Goal: Task Accomplishment & Management: Use online tool/utility

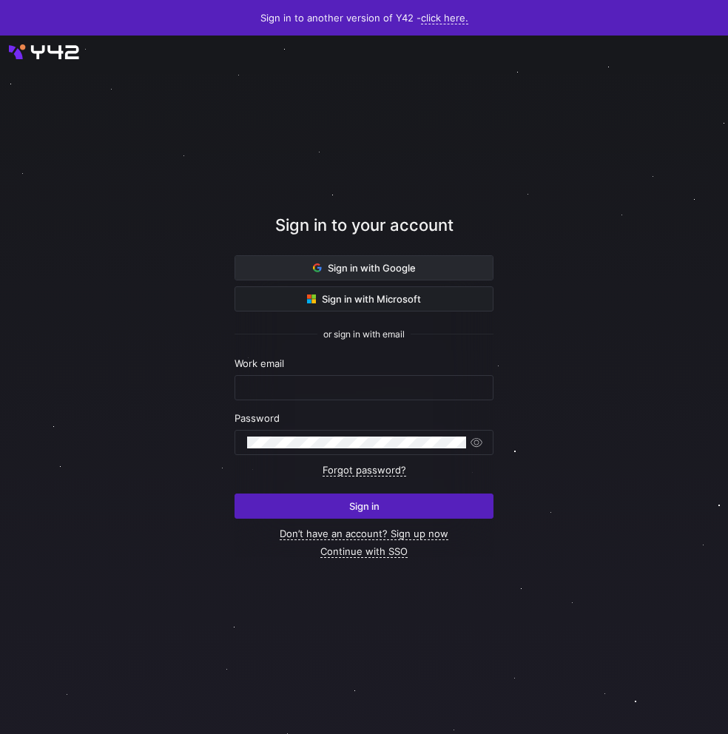
click at [394, 266] on span "Sign in with Google" at bounding box center [364, 268] width 103 height 12
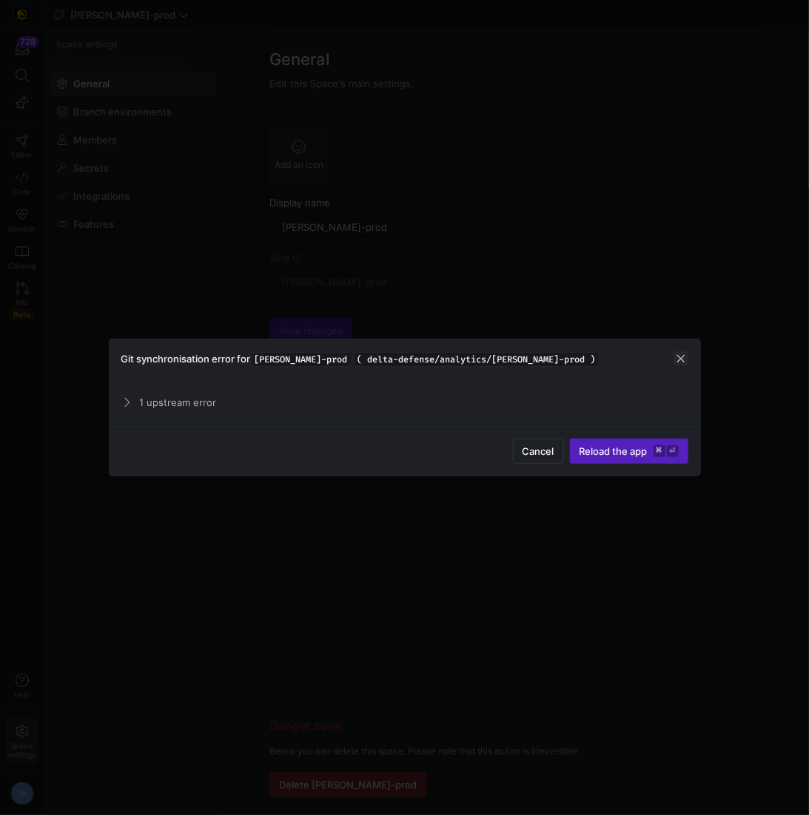
click at [681, 361] on span "button" at bounding box center [680, 358] width 15 height 15
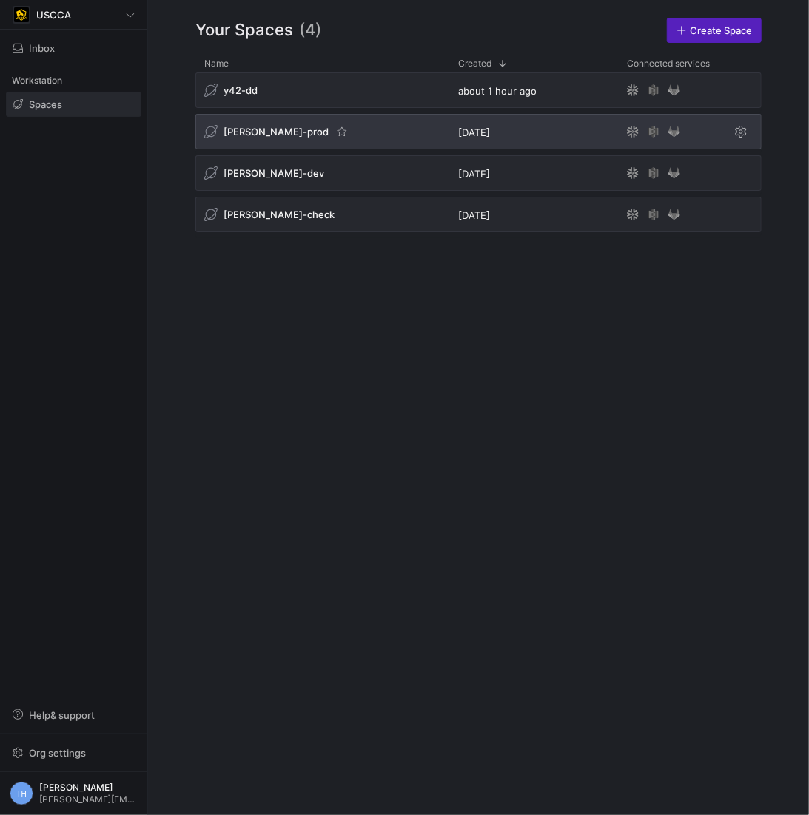
click at [362, 132] on div "[PERSON_NAME]-prod" at bounding box center [322, 132] width 254 height 36
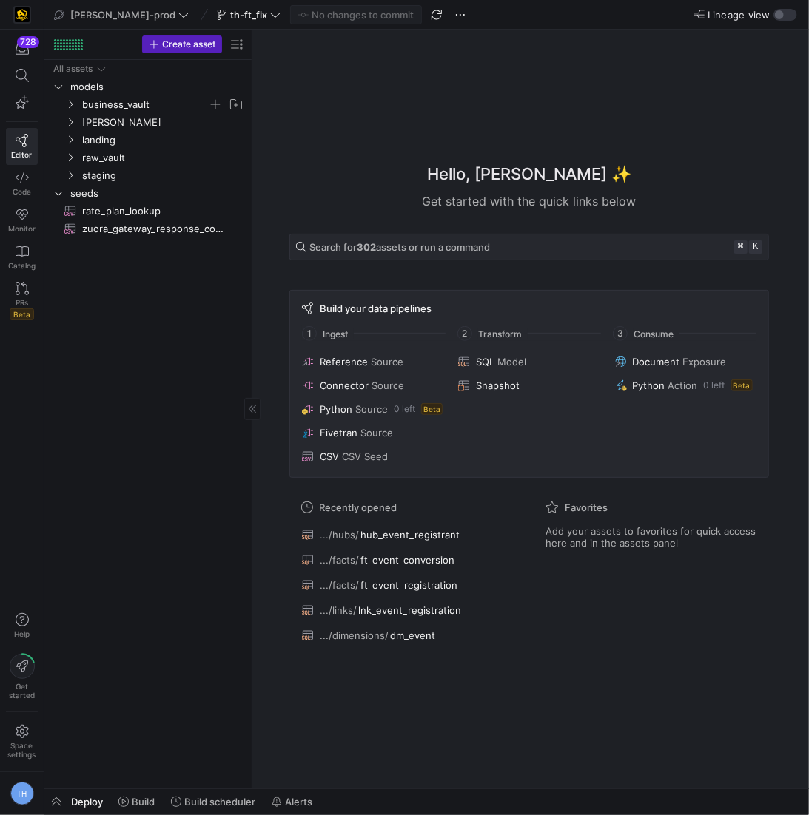
click at [141, 107] on span "business_vault" at bounding box center [145, 104] width 126 height 17
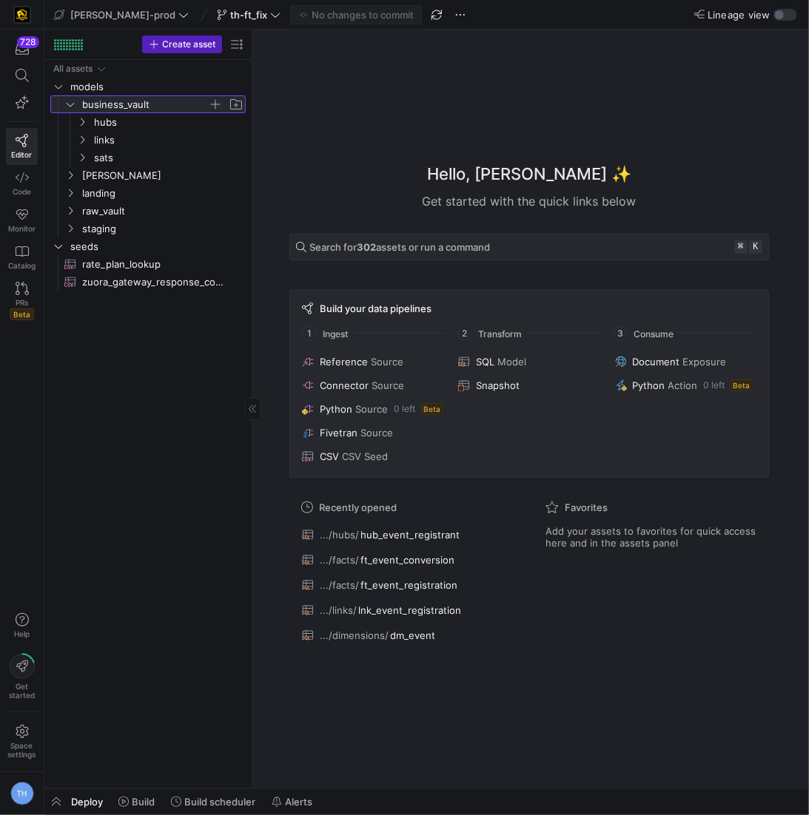
click at [141, 107] on span "business_vault" at bounding box center [145, 104] width 126 height 17
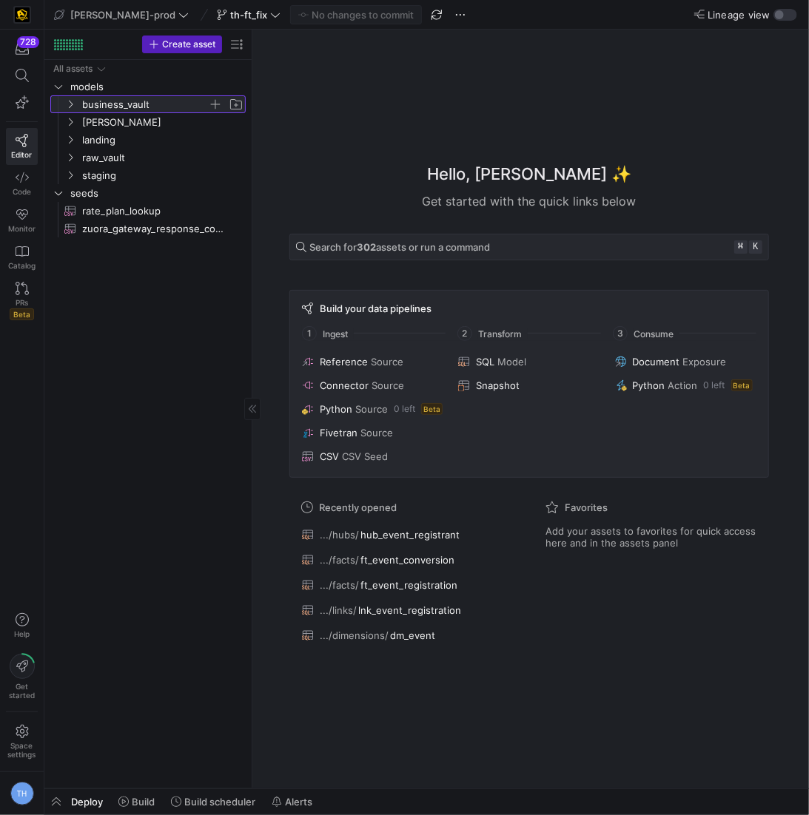
click at [141, 107] on span "business_vault" at bounding box center [145, 104] width 126 height 17
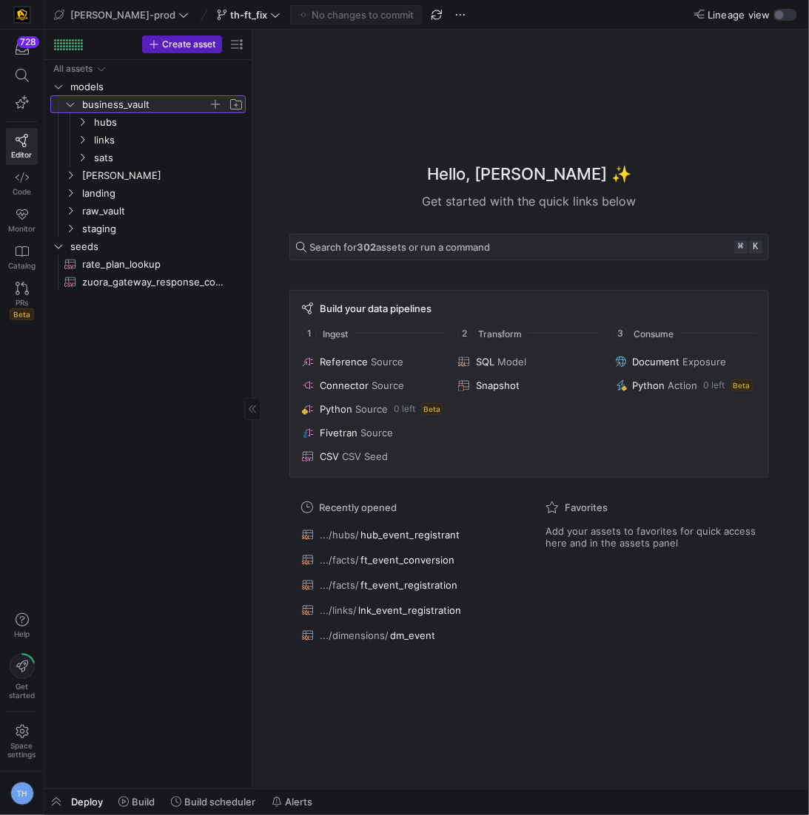
click at [141, 107] on span "business_vault" at bounding box center [145, 104] width 126 height 17
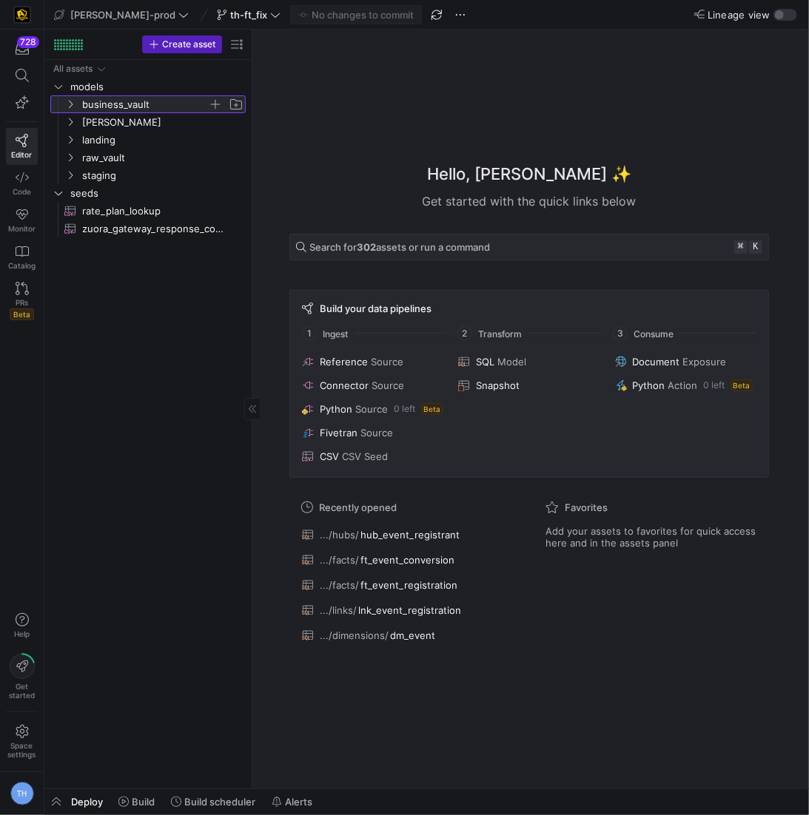
click at [132, 99] on span "business_vault" at bounding box center [145, 104] width 126 height 17
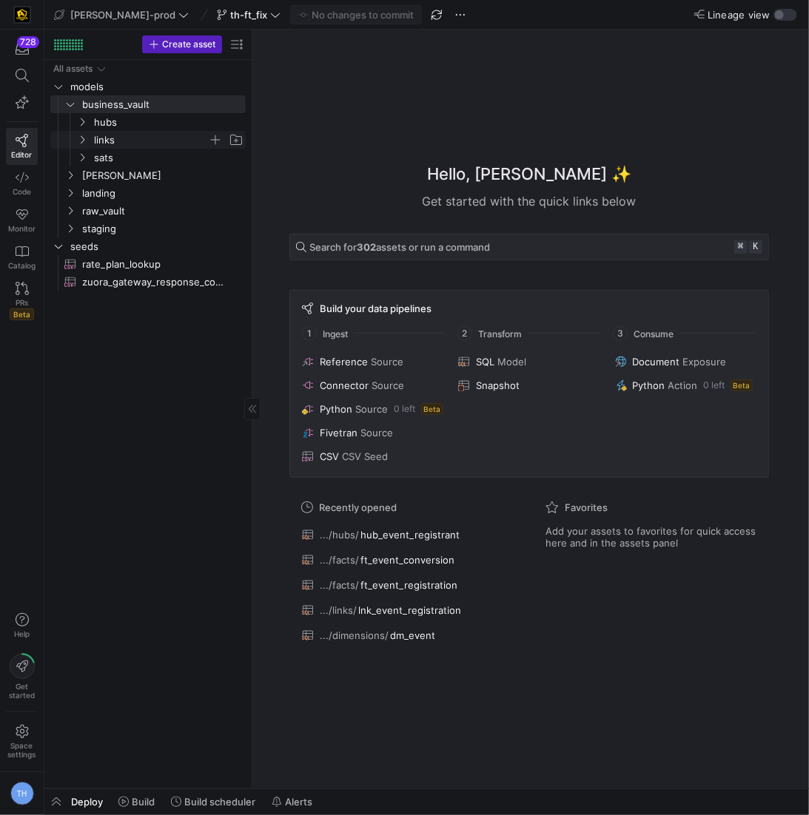
click at [128, 135] on span "links" at bounding box center [151, 140] width 114 height 17
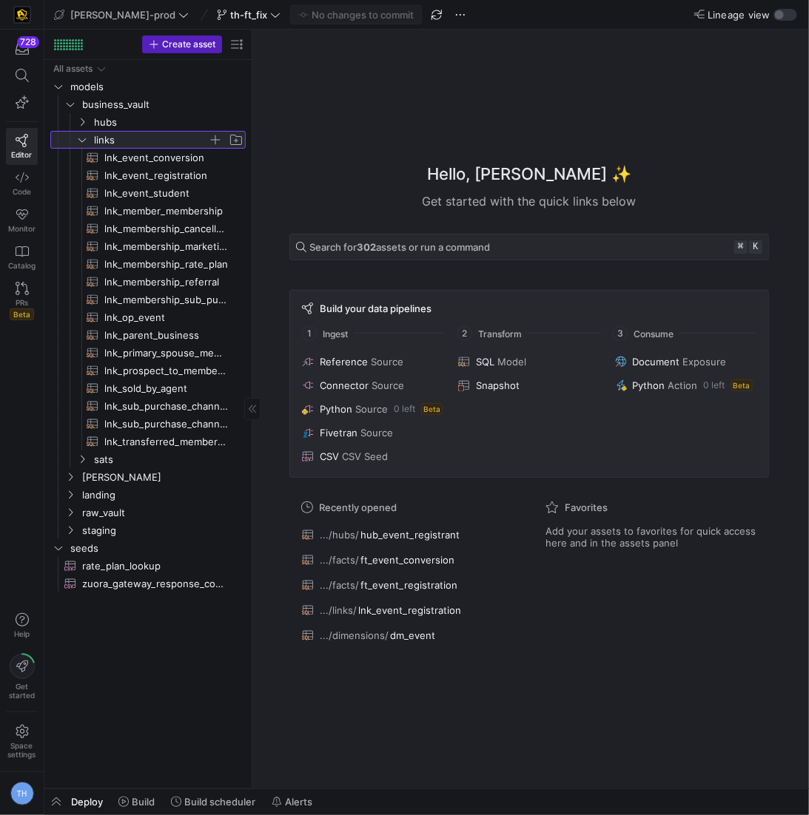
click at [128, 135] on span "links" at bounding box center [151, 140] width 114 height 17
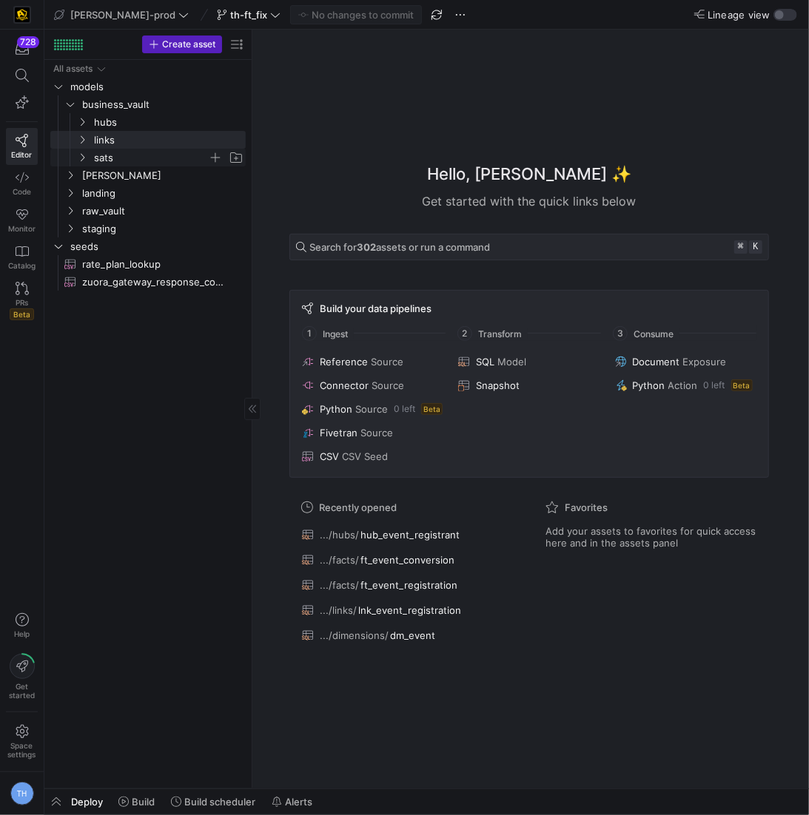
click at [127, 154] on span "sats" at bounding box center [151, 157] width 114 height 17
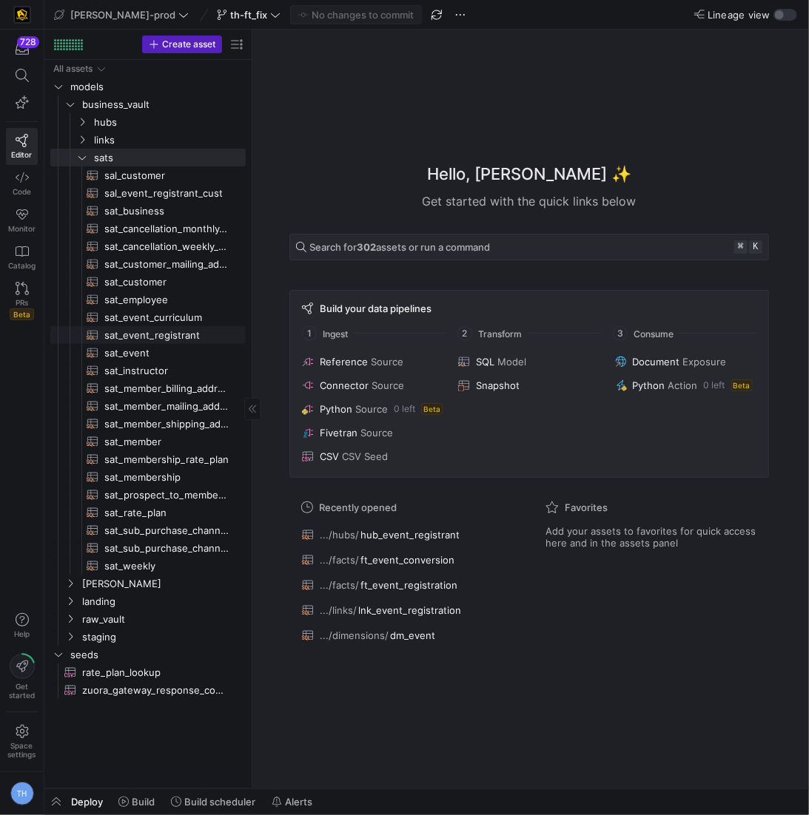
click at [169, 332] on span "sat_event_registrant​​​​​​​​​​" at bounding box center [166, 335] width 124 height 17
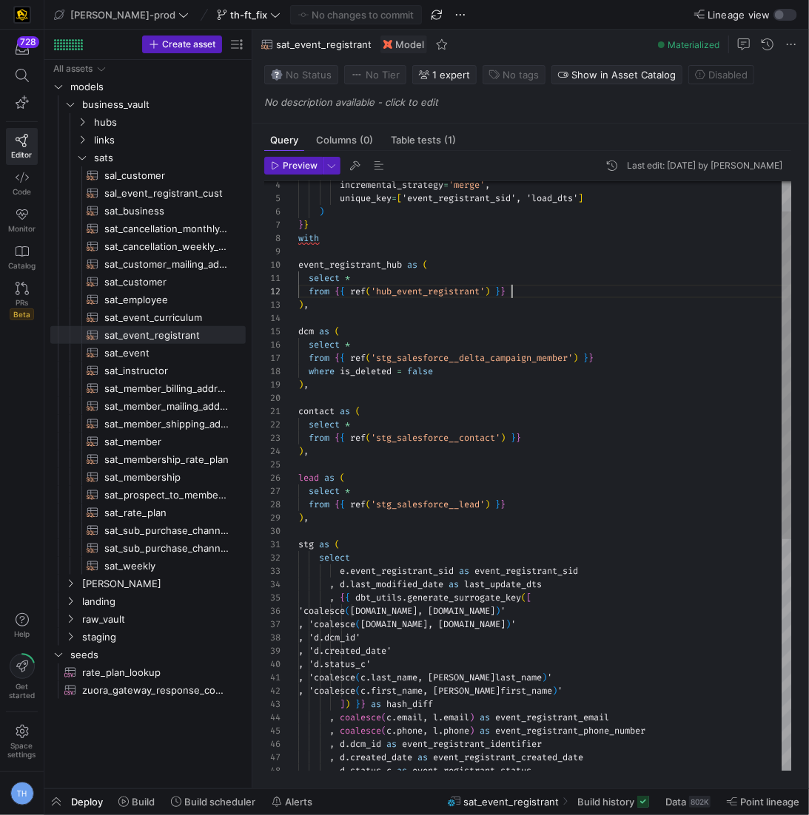
scroll to position [13, 212]
click at [514, 290] on div "incremental_strategy = 'merge' , unique_key = [ 'event_registrant_sid', 'load_d…" at bounding box center [544, 659] width 493 height 1064
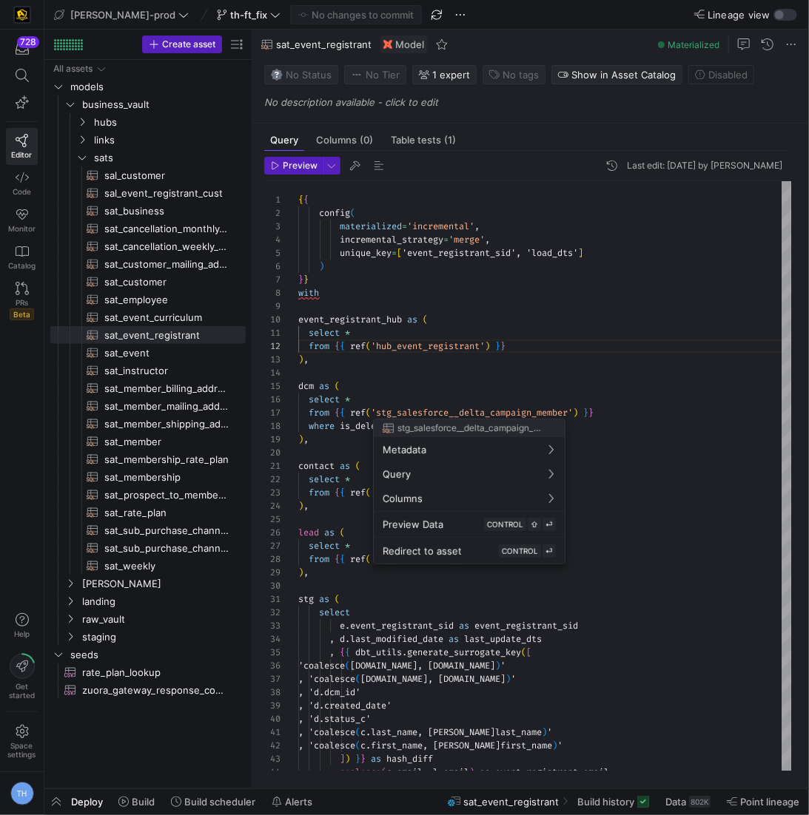
click at [377, 414] on div at bounding box center [404, 407] width 809 height 815
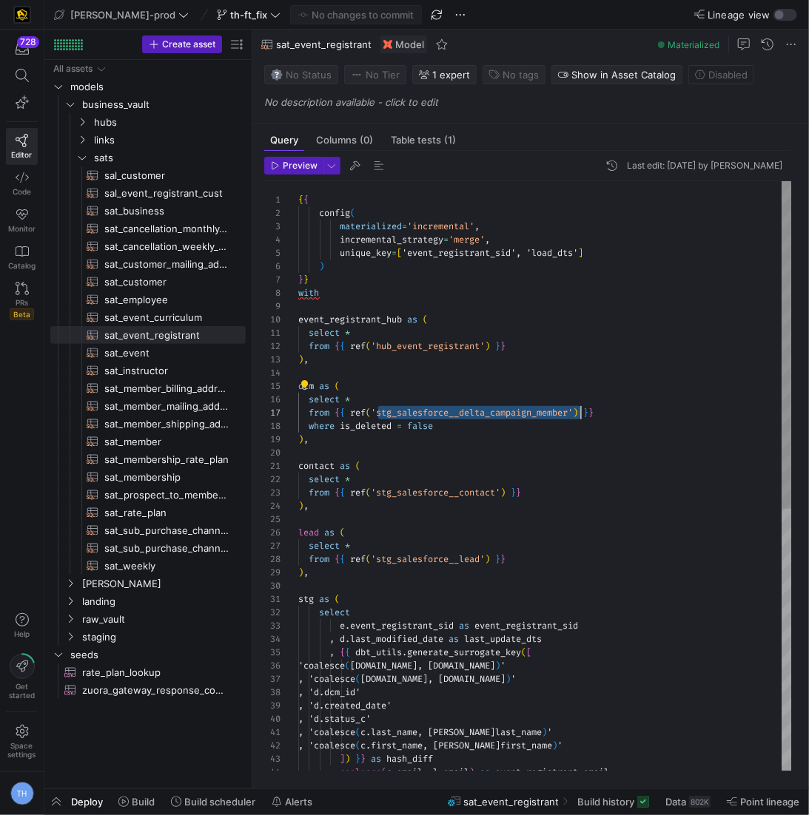
scroll to position [79, 276]
drag, startPoint x: 377, startPoint y: 414, endPoint x: 575, endPoint y: 408, distance: 197.6
click at [575, 408] on div ", { { dbt_utils . generate_surrogate_key ( [ 'coalesce ( [DOMAIN_NAME], [DOMAIN…" at bounding box center [544, 713] width 493 height 1064
click at [352, 522] on div ", { { dbt_utils . generate_surrogate_key ( [ 'coalesce ( [DOMAIN_NAME], [DOMAIN…" at bounding box center [544, 713] width 493 height 1064
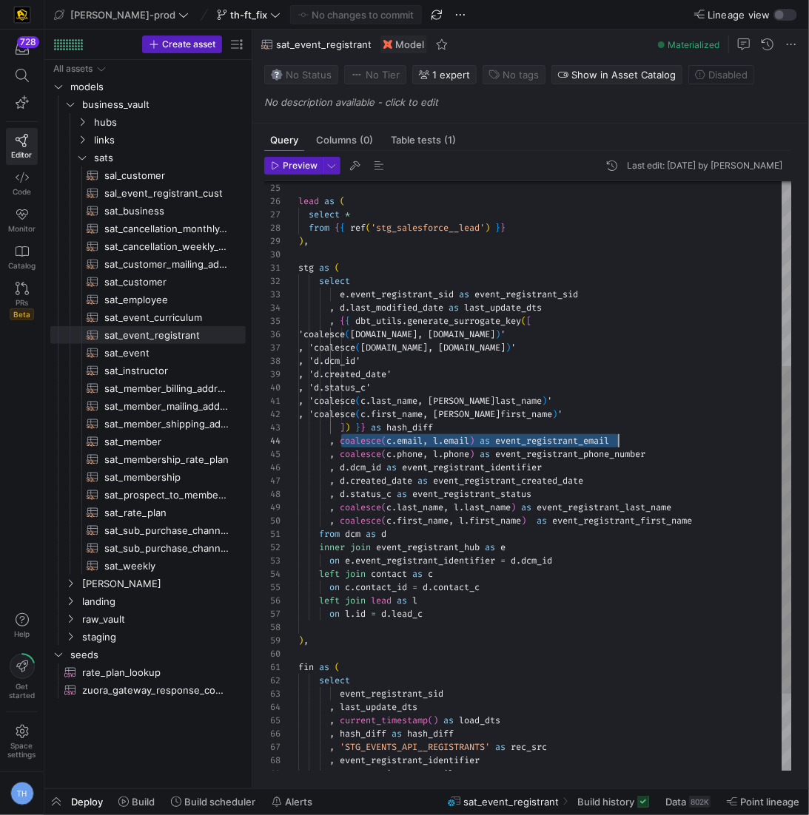
scroll to position [39, 320]
drag, startPoint x: 341, startPoint y: 441, endPoint x: 712, endPoint y: 441, distance: 370.6
click at [712, 441] on div ", { { dbt_utils . generate_surrogate_key ( [ 'coalesce ( [DOMAIN_NAME], [DOMAIN…" at bounding box center [544, 382] width 493 height 1064
click at [459, 456] on div ", { { dbt_utils . generate_surrogate_key ( [ 'coalesce ( [DOMAIN_NAME], [DOMAIN…" at bounding box center [544, 382] width 493 height 1064
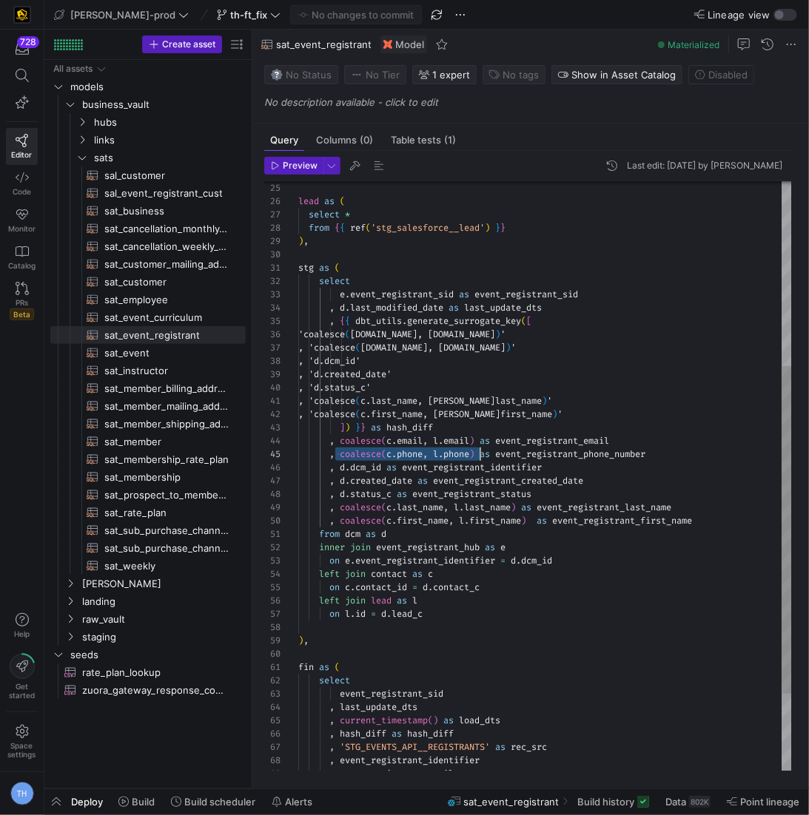
drag, startPoint x: 337, startPoint y: 455, endPoint x: 478, endPoint y: 451, distance: 140.6
click at [478, 451] on div ", { { dbt_utils . generate_surrogate_key ( [ 'coalesce ( [DOMAIN_NAME], [DOMAIN…" at bounding box center [544, 382] width 493 height 1064
click at [556, 471] on div ", { { dbt_utils . generate_surrogate_key ( [ 'coalesce ( [DOMAIN_NAME], [DOMAIN…" at bounding box center [544, 382] width 493 height 1064
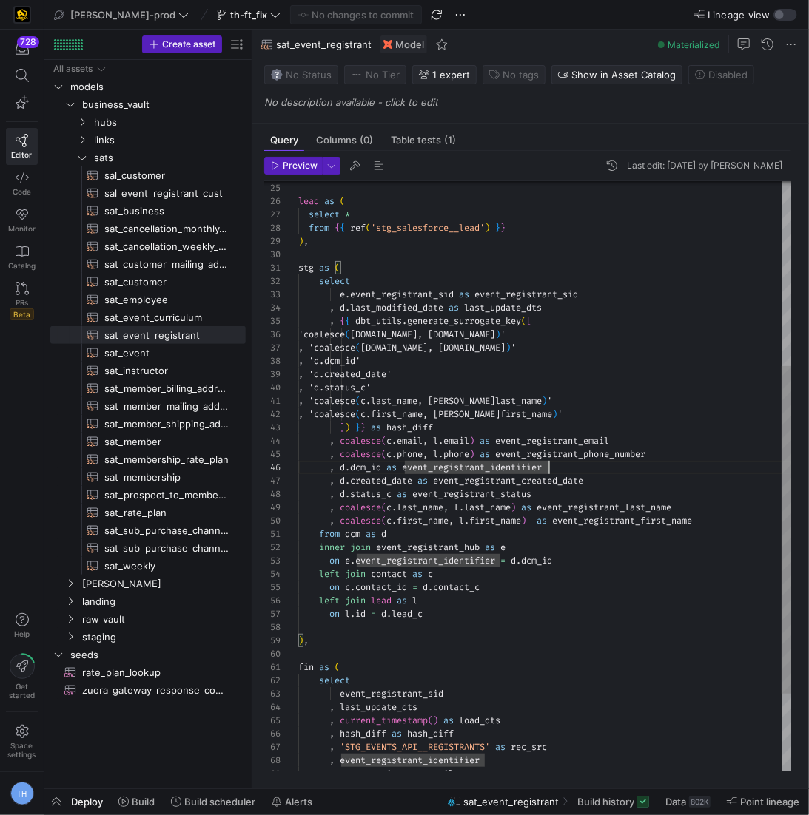
click at [342, 509] on div ", { { dbt_utils . generate_surrogate_key ( [ 'coalesce ( [DOMAIN_NAME], [DOMAIN…" at bounding box center [544, 382] width 493 height 1064
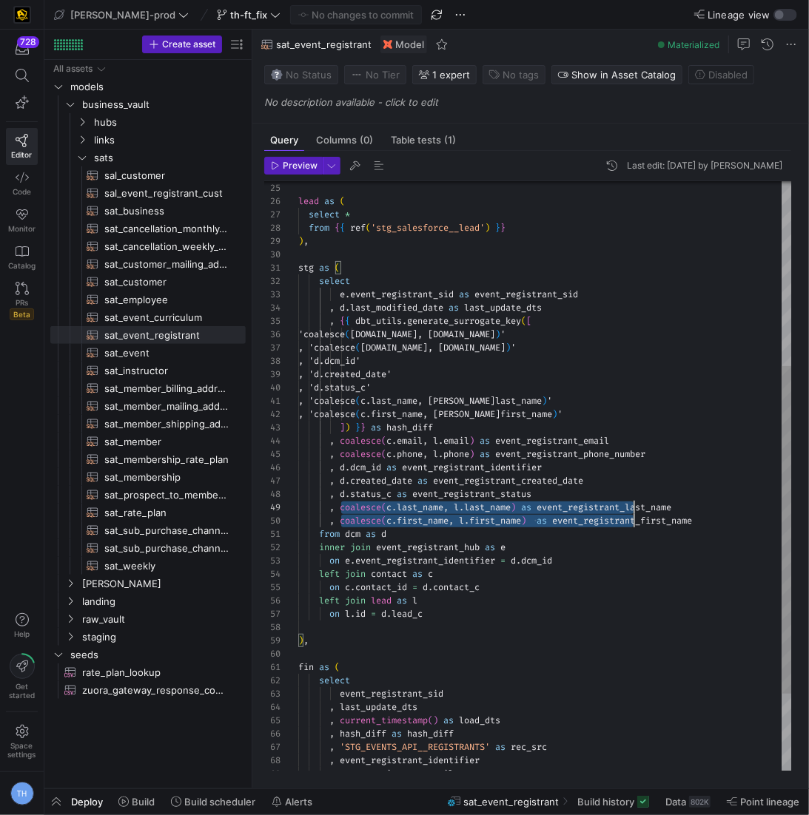
scroll to position [106, 382]
drag, startPoint x: 342, startPoint y: 509, endPoint x: 725, endPoint y: 519, distance: 383.3
click at [725, 519] on div ", { { dbt_utils . generate_surrogate_key ( [ 'coalesce ( [DOMAIN_NAME], [DOMAIN…" at bounding box center [544, 382] width 493 height 1064
click at [462, 369] on div ", { { dbt_utils . generate_surrogate_key ( [ 'coalesce ( [DOMAIN_NAME], [DOMAIN…" at bounding box center [544, 382] width 493 height 1064
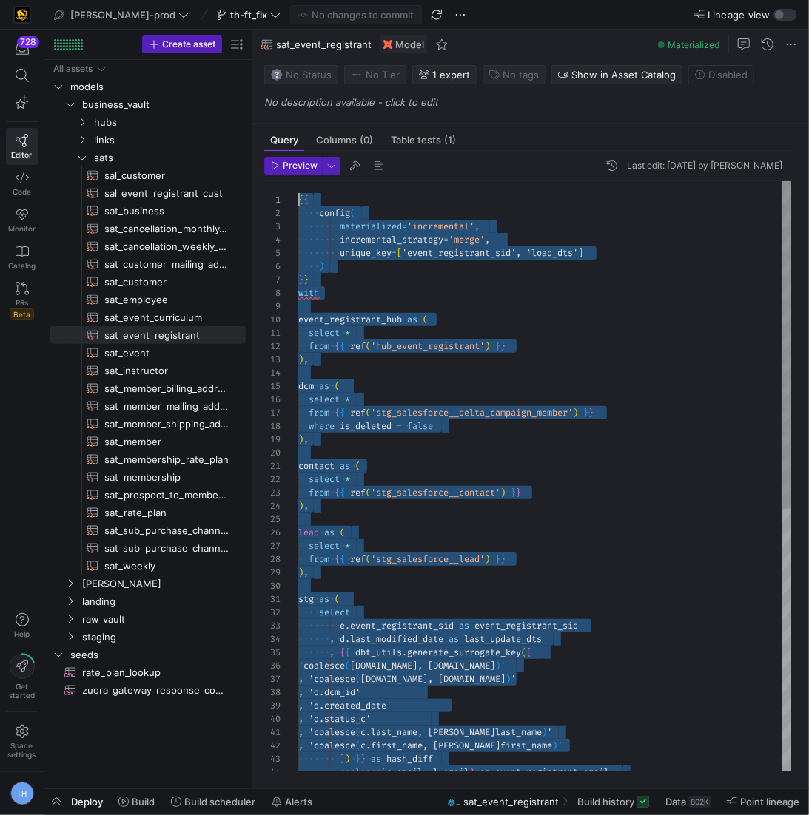
scroll to position [0, 0]
drag, startPoint x: 620, startPoint y: 750, endPoint x: 115, endPoint y: -7, distance: 910.2
click at [138, 141] on span "links" at bounding box center [151, 140] width 114 height 17
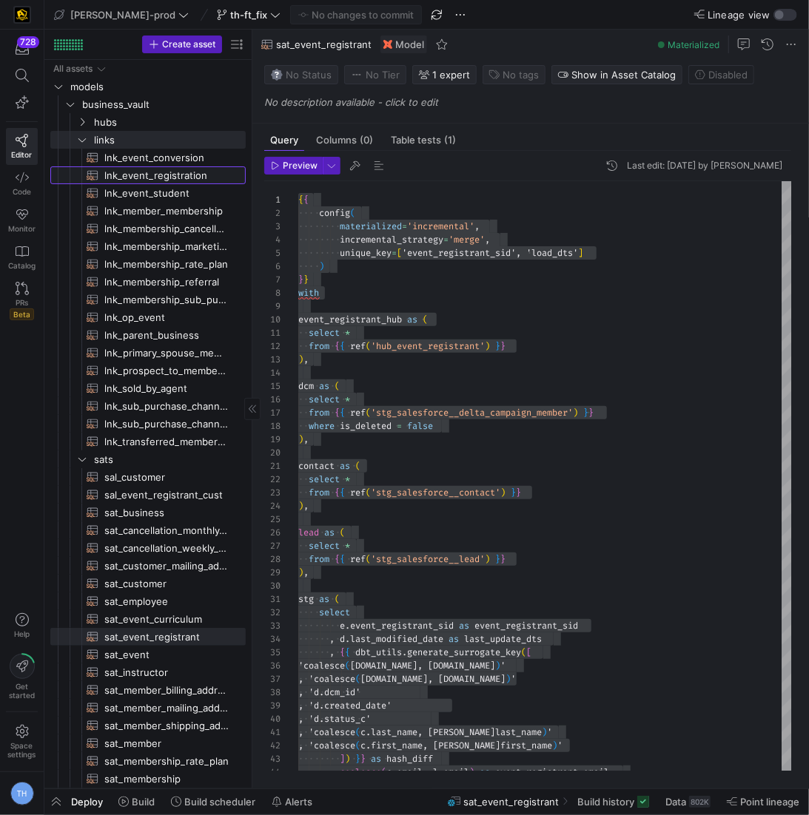
click at [172, 173] on span "lnk_event_registration​​​​​​​​​​" at bounding box center [166, 175] width 124 height 17
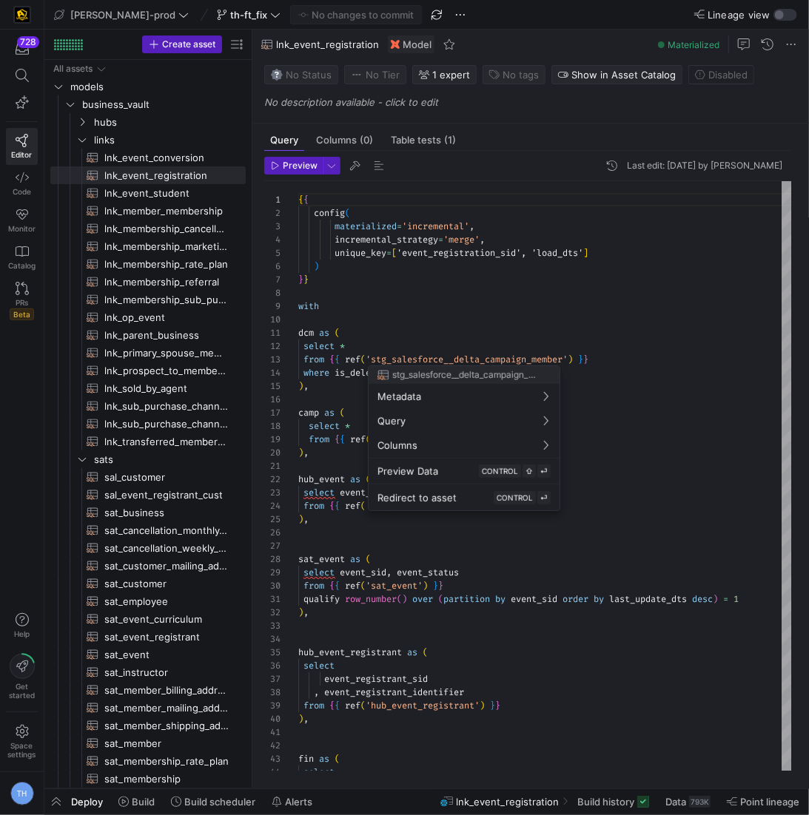
click at [368, 356] on div at bounding box center [404, 407] width 809 height 815
click at [367, 355] on div at bounding box center [404, 407] width 809 height 815
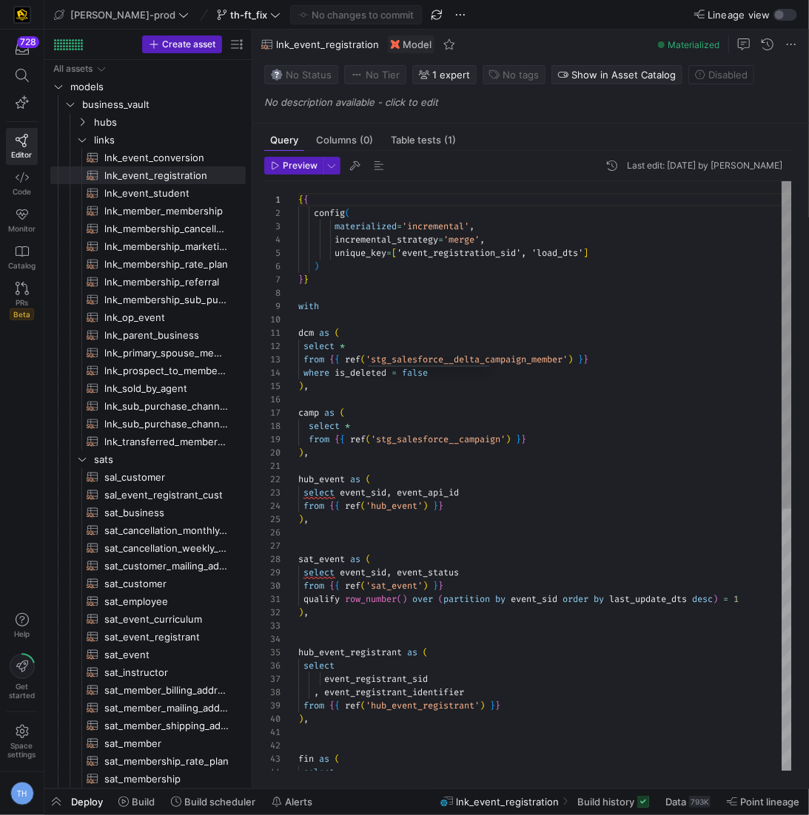
click at [367, 355] on div "{ { config ( materialized = 'incremental' , incremental_strategy = 'merge' , un…" at bounding box center [544, 713] width 493 height 1064
click at [389, 356] on div "{ { config ( materialized = 'incremental' , incremental_strategy = 'merge' , un…" at bounding box center [544, 713] width 493 height 1064
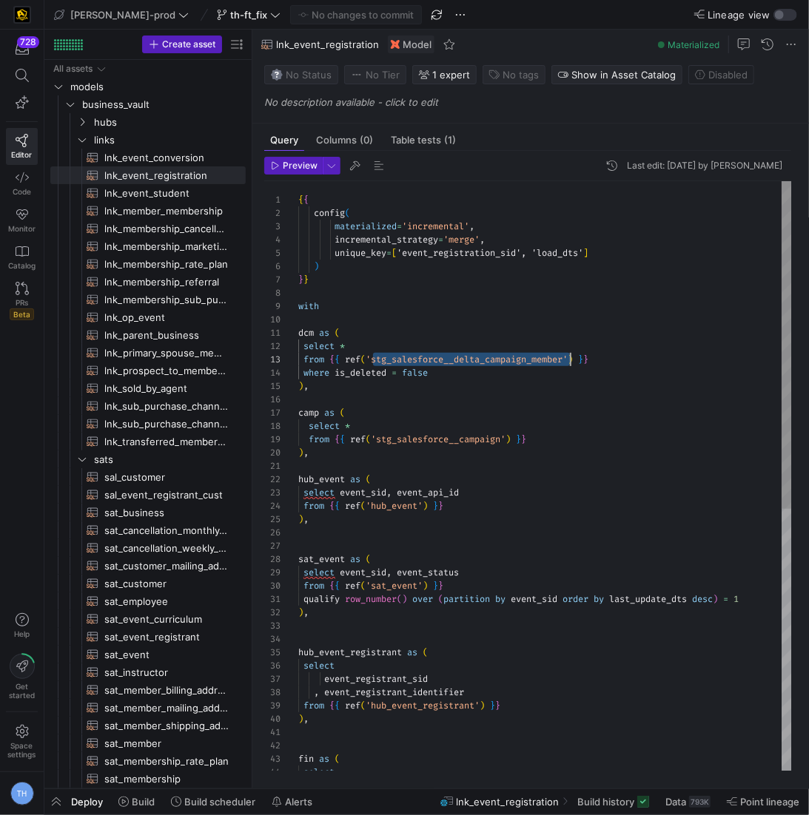
scroll to position [27, 0]
click at [389, 356] on div "{ { config ( materialized = 'incremental' , incremental_strategy = 'merge' , un…" at bounding box center [544, 713] width 493 height 1064
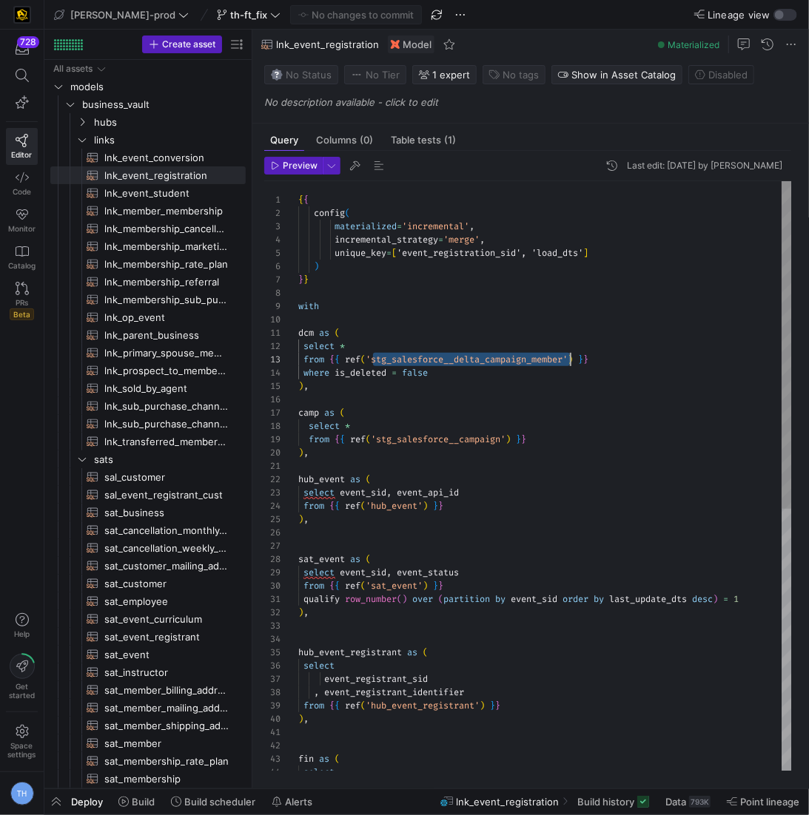
click at [341, 466] on div "hub_event_registrant as ( select event_registrant_sid , event_registrant_identi…" at bounding box center [544, 713] width 493 height 1064
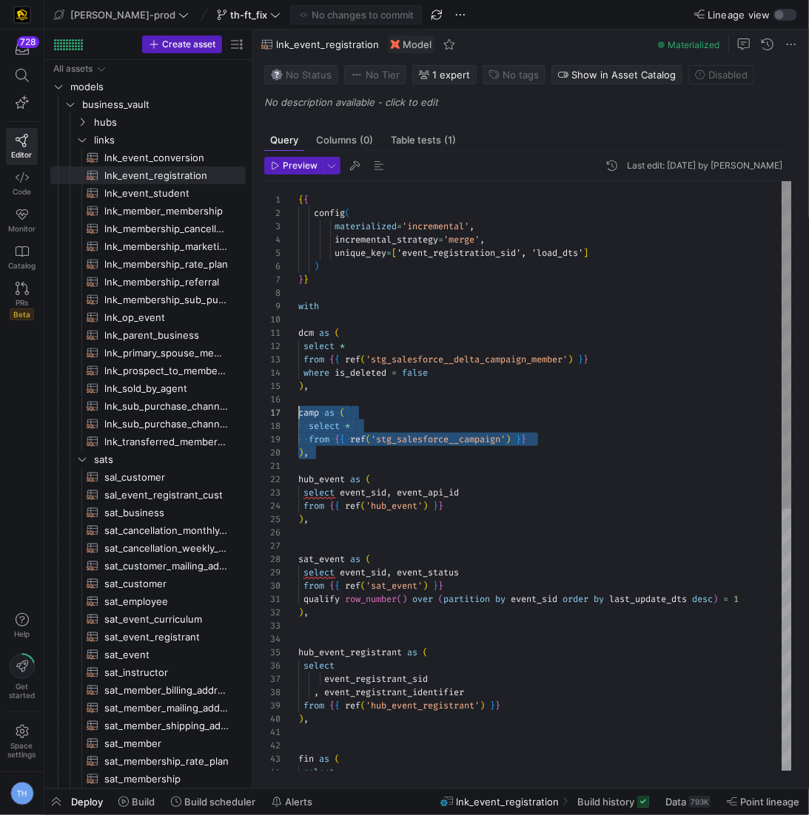
scroll to position [79, 0]
drag, startPoint x: 352, startPoint y: 448, endPoint x: 263, endPoint y: 408, distance: 98.0
click at [263, 408] on div "Preview Last edit: [DATE] by [PERSON_NAME] 35 36 37 38 39 40 41 42 43 44 33 34 …" at bounding box center [527, 464] width 550 height 626
click at [351, 428] on div "hub_event_registrant as ( select event_registrant_sid , event_registrant_identi…" at bounding box center [544, 713] width 493 height 1064
click at [556, 488] on div "hub_event_registrant as ( select event_registrant_sid , event_registrant_identi…" at bounding box center [544, 713] width 493 height 1064
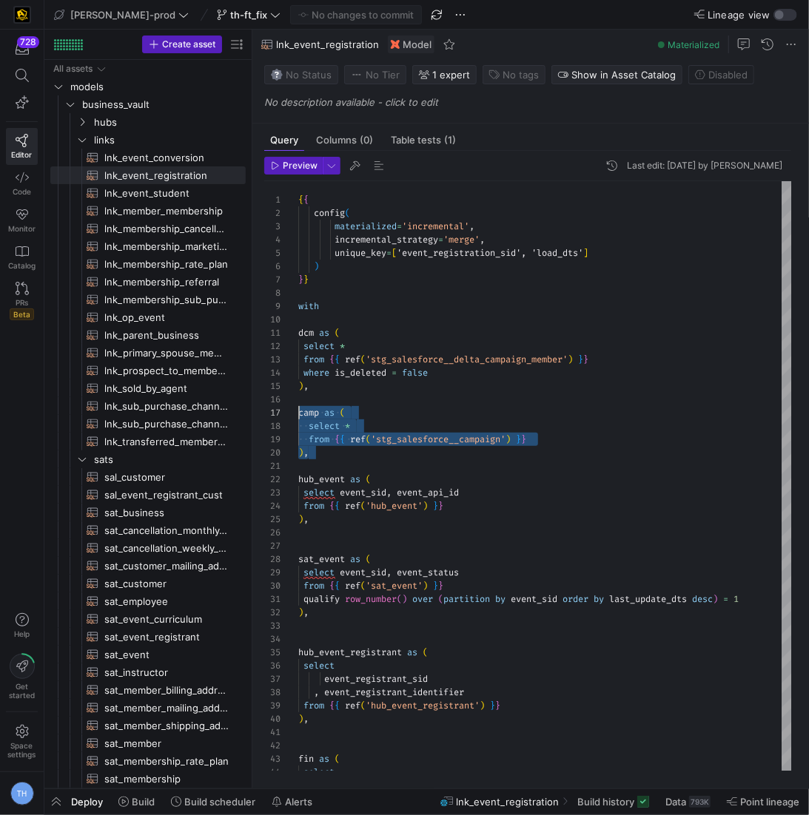
click at [556, 488] on div "hub_event_registrant as ( select event_registrant_sid , event_registrant_identi…" at bounding box center [544, 713] width 493 height 1064
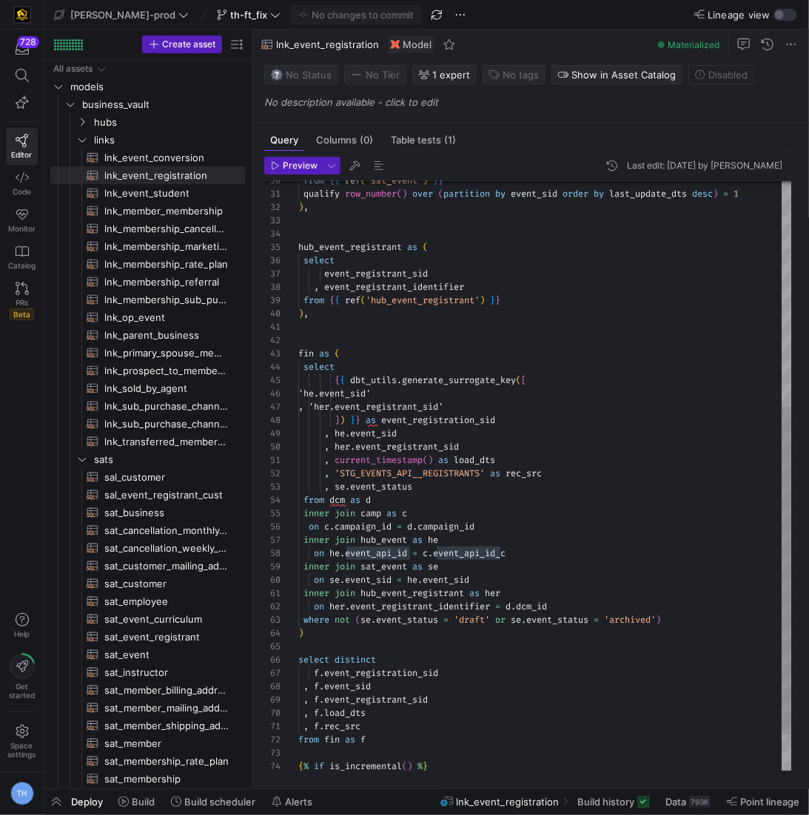
click at [514, 561] on div "hub_event_registrant as ( select event_registrant_sid , event_registrant_identi…" at bounding box center [544, 308] width 493 height 1064
click at [422, 556] on div "hub_event_registrant as ( select event_registrant_sid , event_registrant_identi…" at bounding box center [544, 308] width 493 height 1064
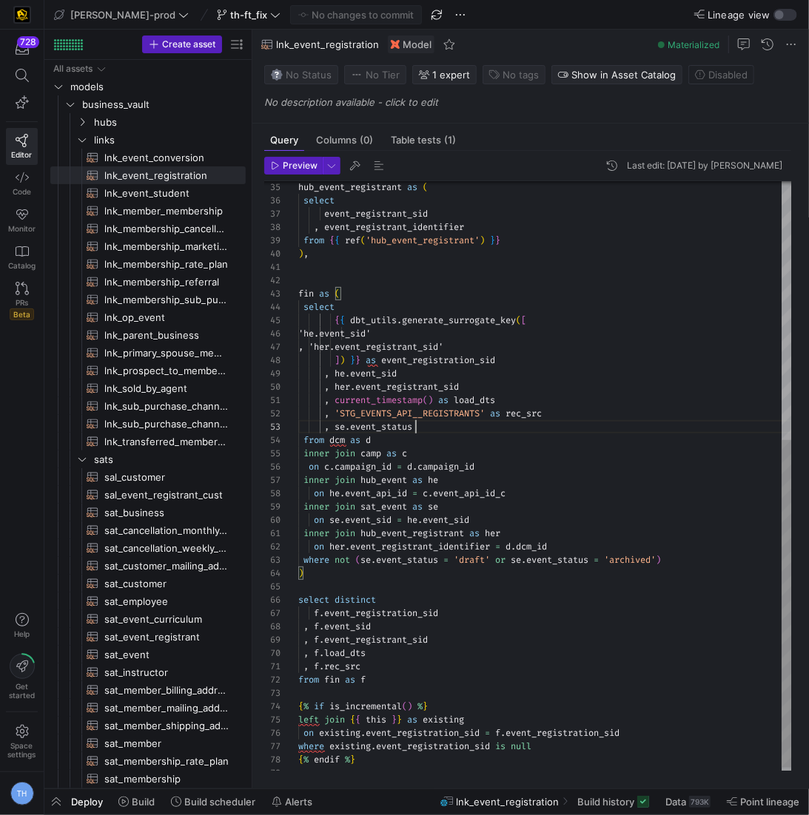
scroll to position [27, 116]
click at [447, 430] on div "hub_event_registrant as ( select event_registrant_sid , event_registrant_identi…" at bounding box center [544, 248] width 493 height 1064
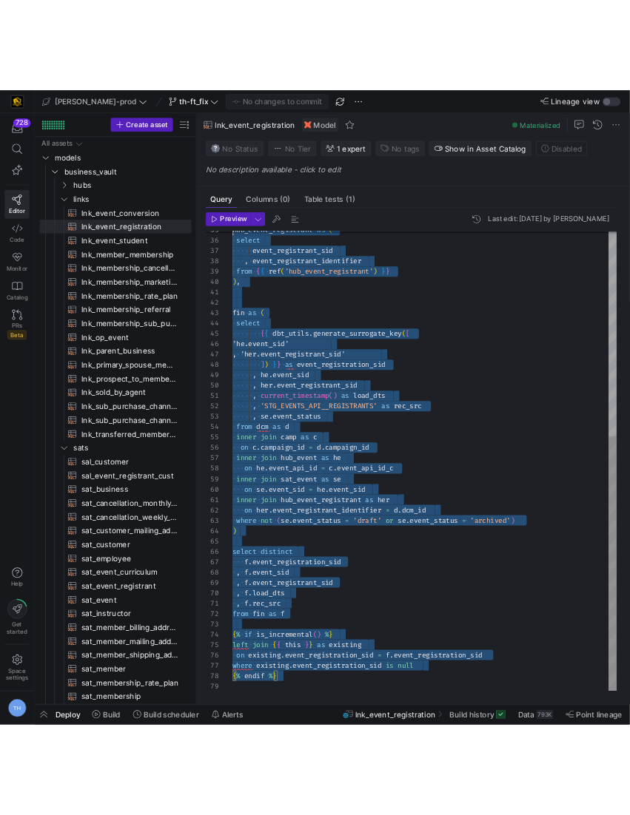
scroll to position [0, 0]
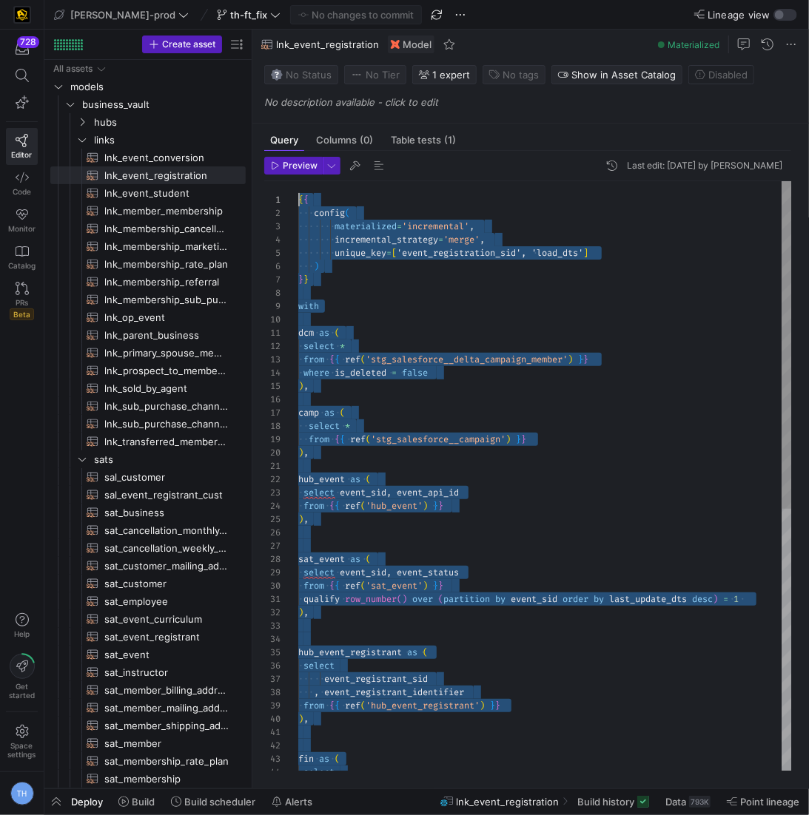
drag, startPoint x: 377, startPoint y: 750, endPoint x: 203, endPoint y: 69, distance: 703.0
click at [178, 158] on span "lnk_event_conversion​​​​​​​​​​" at bounding box center [166, 157] width 124 height 17
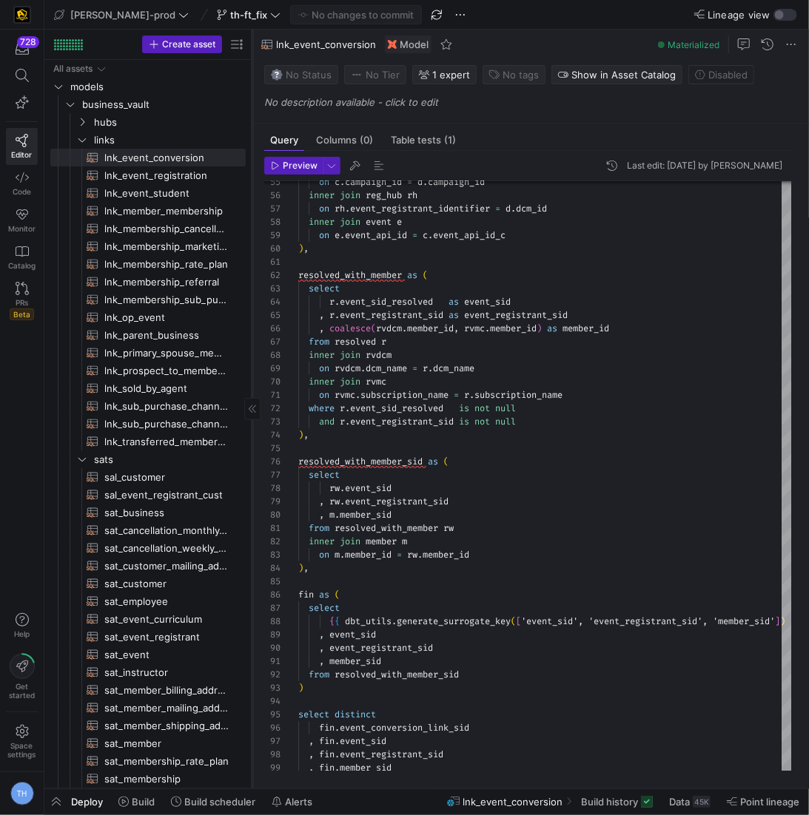
click at [248, 411] on icon at bounding box center [252, 409] width 9 height 9
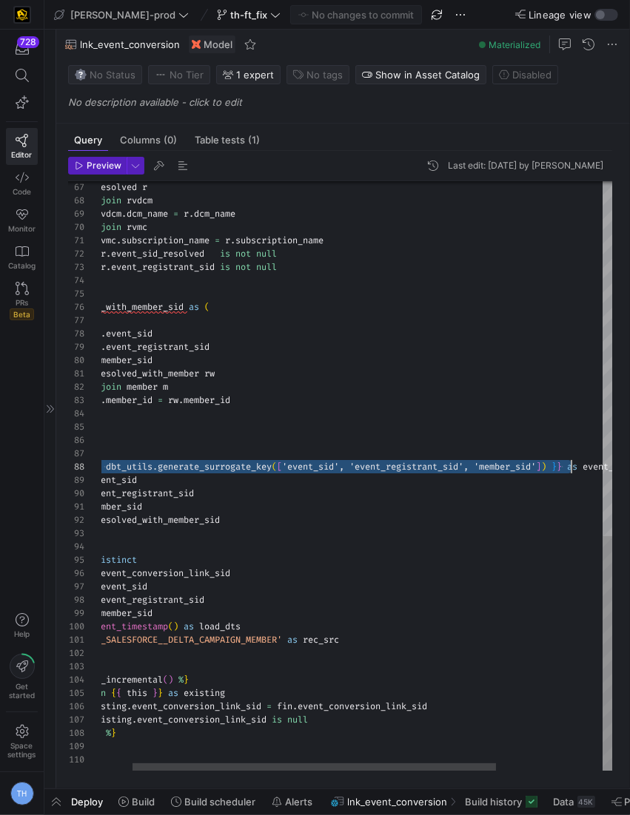
scroll to position [93, 516]
drag, startPoint x: 131, startPoint y: 465, endPoint x: 573, endPoint y: 464, distance: 442.4
click at [573, 464] on div "from resolved r inner join rvdcm on rvdcm . dcm_name = r . dcm_name inner join …" at bounding box center [410, 32] width 702 height 1485
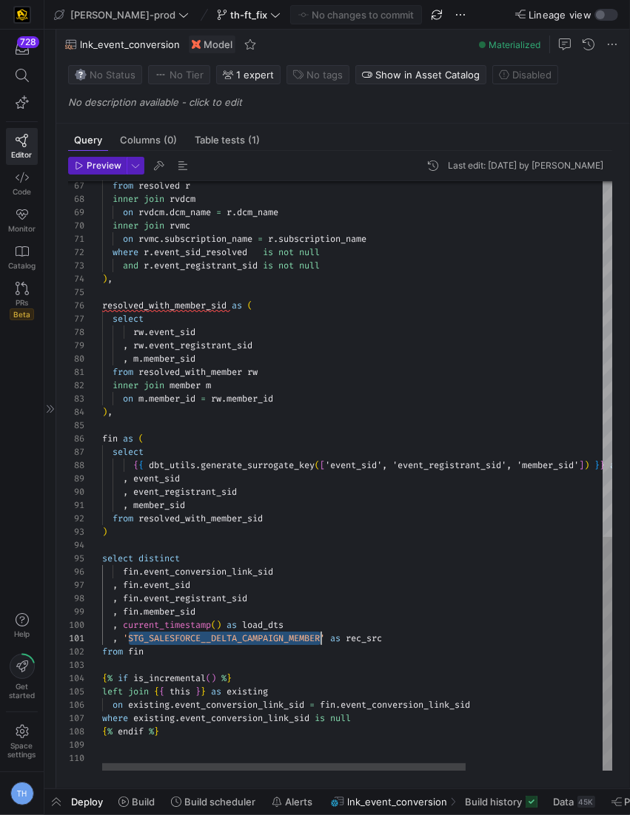
scroll to position [0, 223]
drag, startPoint x: 127, startPoint y: 638, endPoint x: 327, endPoint y: 638, distance: 199.7
click at [327, 638] on div "from resolved r inner join rvdcm on rvdcm . dcm_name = r . dcm_name inner join …" at bounding box center [453, 30] width 702 height 1485
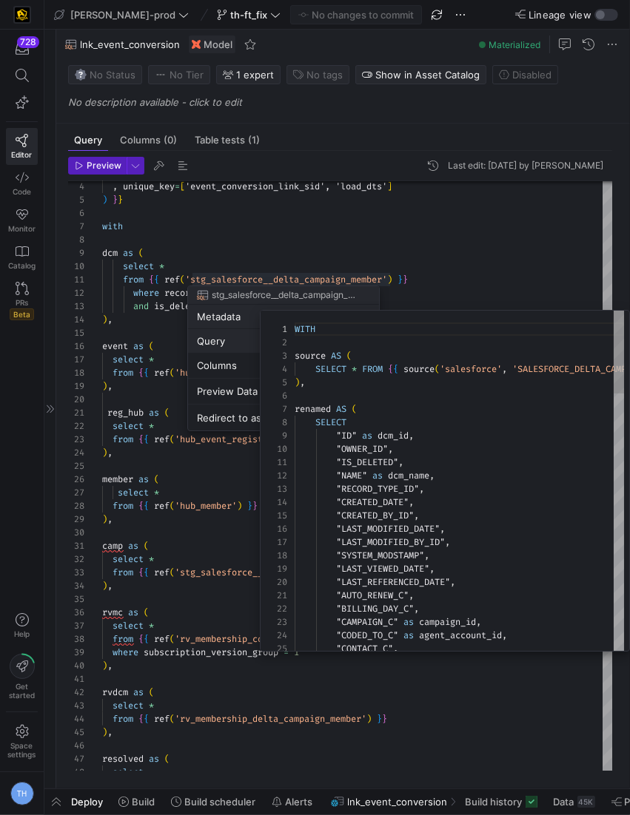
scroll to position [133, 0]
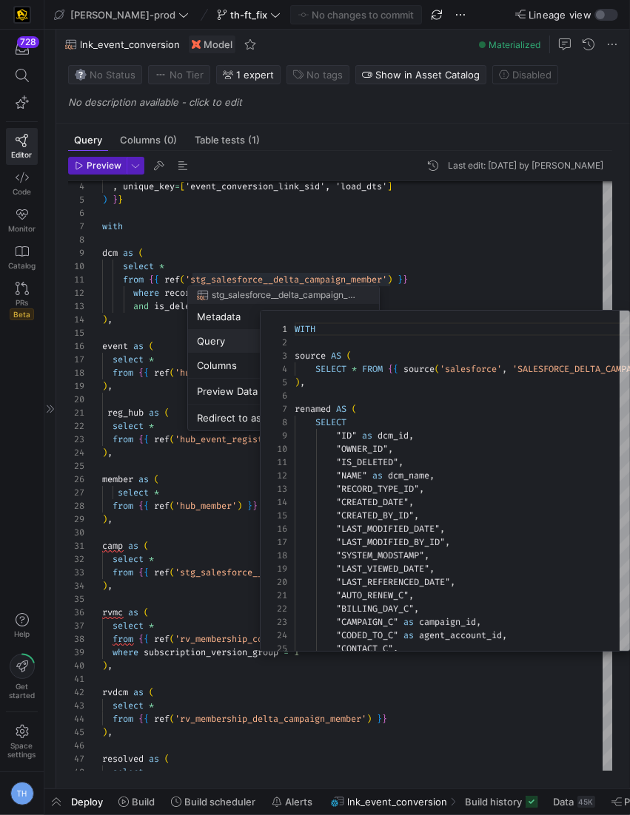
click at [244, 276] on div at bounding box center [315, 407] width 630 height 815
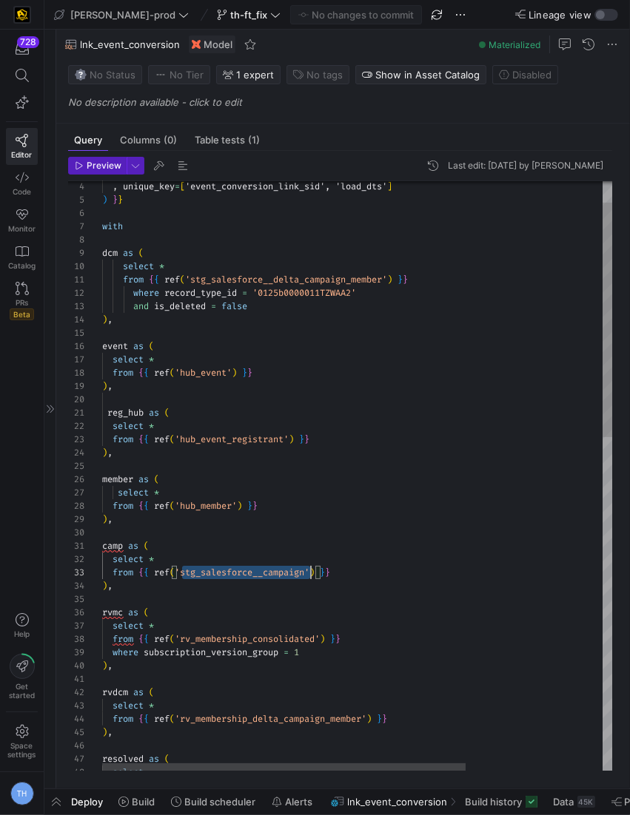
scroll to position [27, 208]
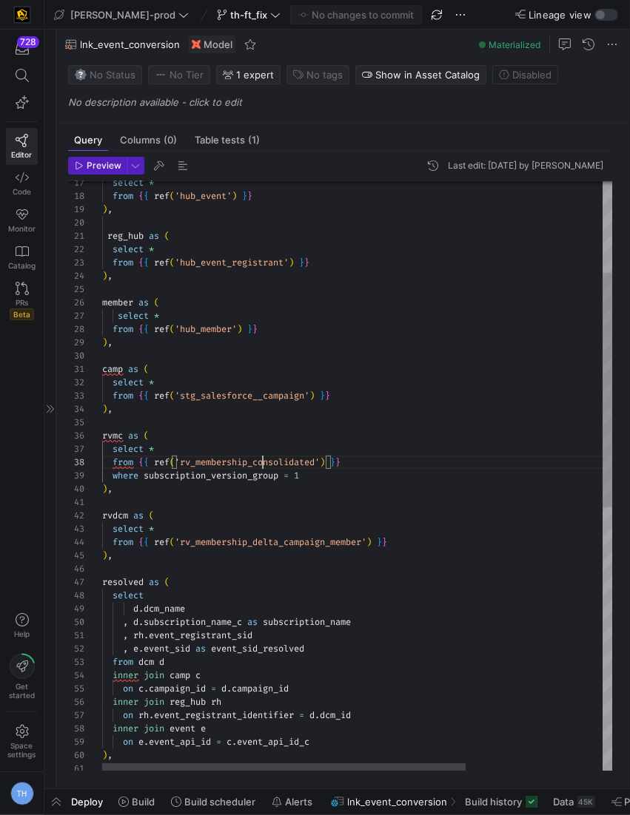
click at [262, 457] on div "from { { ref ( 'rv_membership_delta_campaign_member' ) } } select * rvdcm as ( …" at bounding box center [453, 693] width 702 height 1485
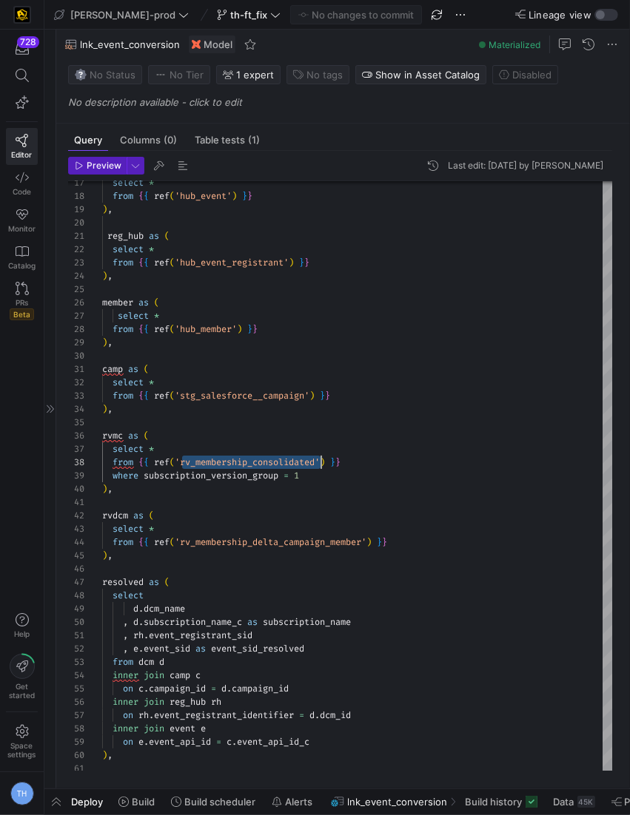
click at [263, 539] on div "from { { ref ( 'rv_membership_delta_campaign_member' ) } } select * rvdcm as ( …" at bounding box center [453, 693] width 702 height 1485
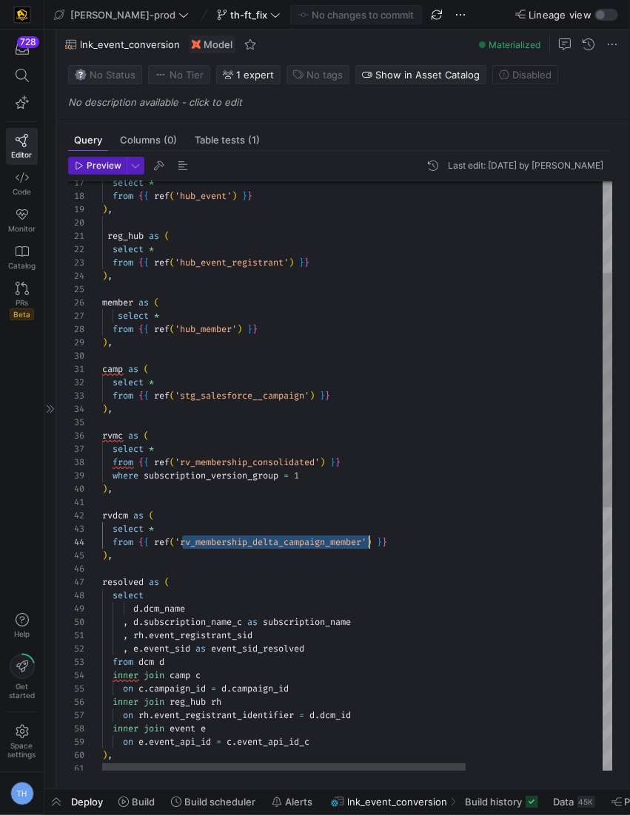
scroll to position [39, 266]
click at [263, 539] on div "from { { ref ( 'rv_membership_delta_campaign_member' ) } } select * rvdcm as ( …" at bounding box center [453, 693] width 702 height 1485
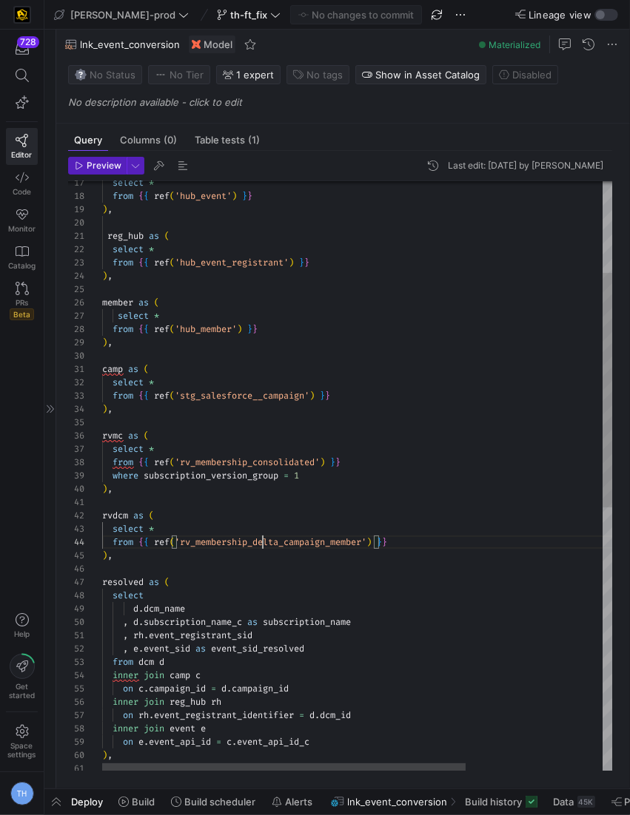
scroll to position [39, 266]
click at [263, 539] on div "from { { ref ( 'rv_membership_delta_campaign_member' ) } } select * rvdcm as ( …" at bounding box center [453, 693] width 702 height 1485
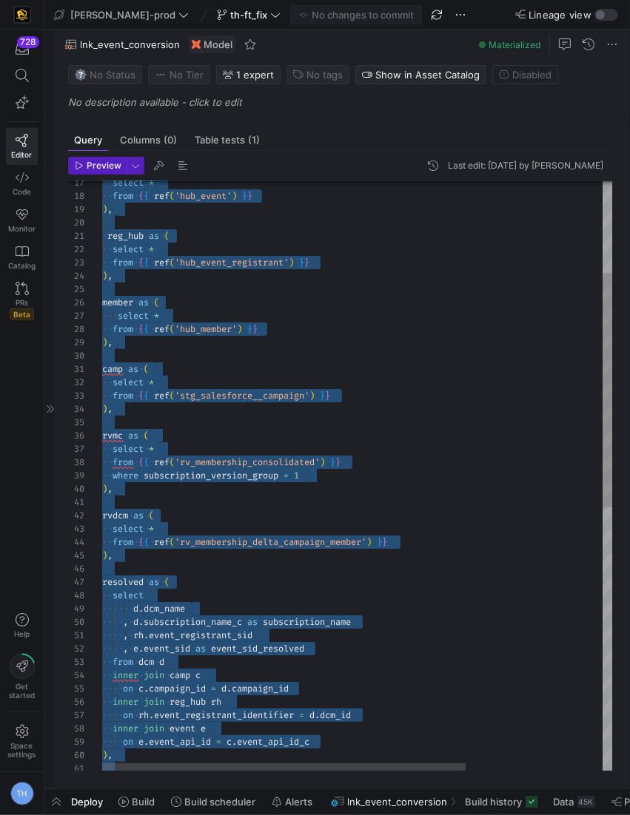
click at [263, 539] on div "from { { ref ( 'rv_membership_delta_campaign_member' ) } } select * rvdcm as ( …" at bounding box center [453, 693] width 702 height 1485
click at [256, 568] on div "from { { ref ( 'rv_membership_delta_campaign_member' ) } } select * rvdcm as ( …" at bounding box center [453, 693] width 702 height 1485
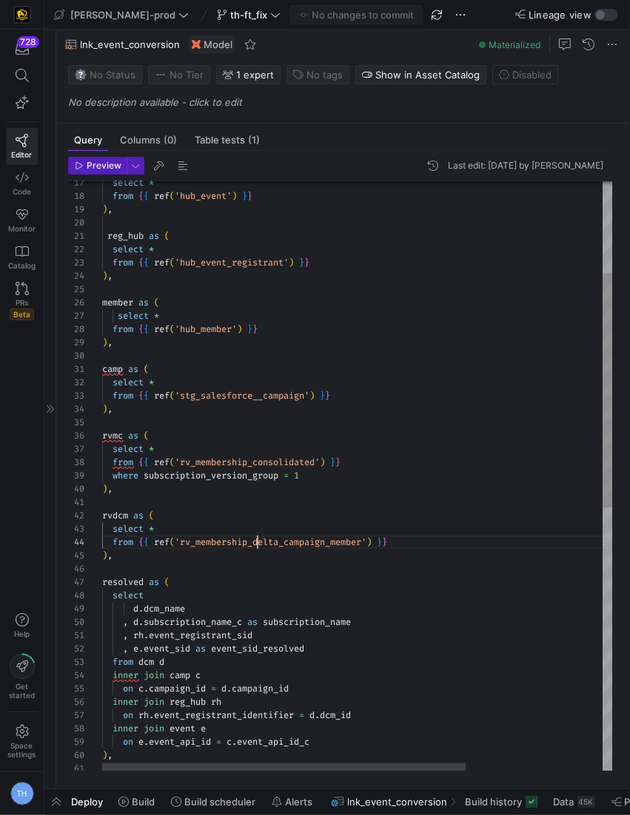
click at [256, 542] on div "from { { ref ( 'rv_membership_delta_campaign_member' ) } } select * rvdcm as ( …" at bounding box center [453, 693] width 702 height 1485
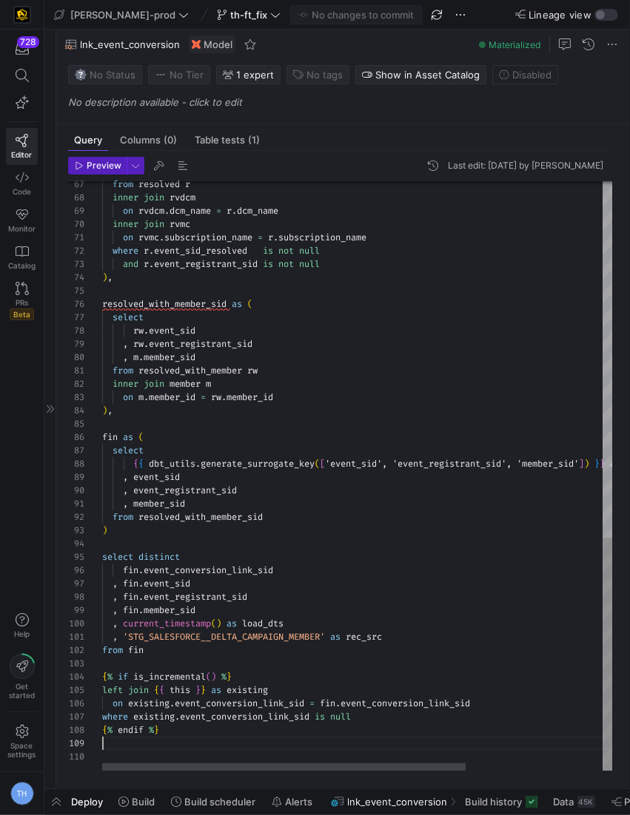
scroll to position [93, 0]
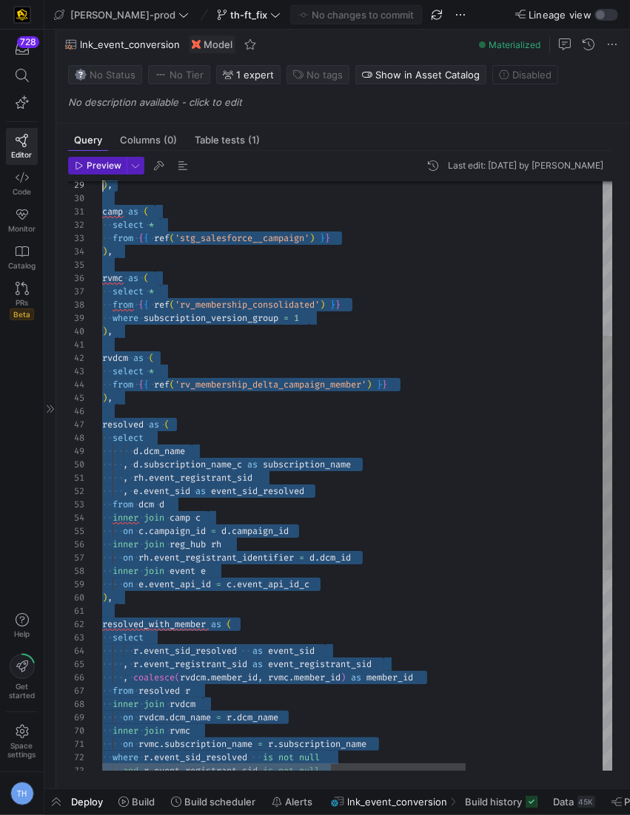
type textarea "{{ config( materialized='incremental' , incremental_strategy='merge' , unique_k…"
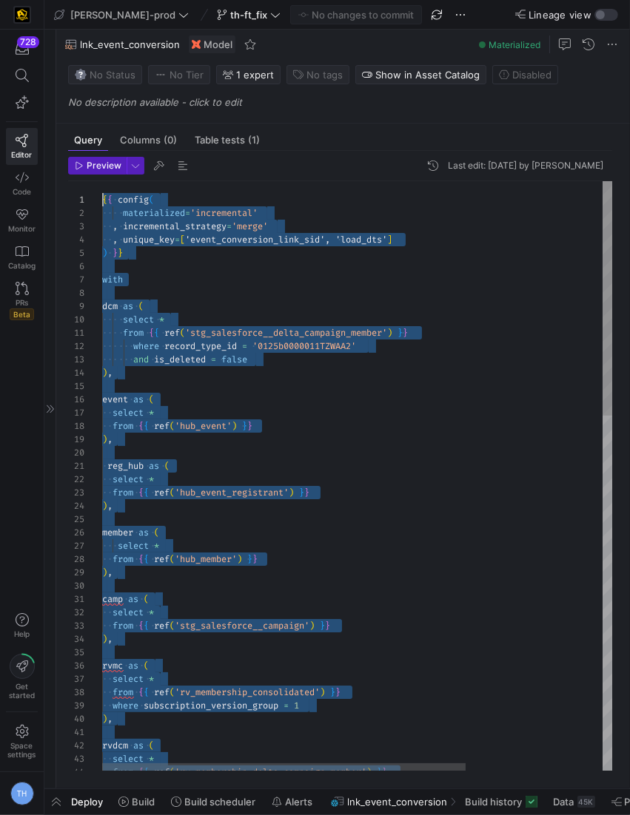
drag, startPoint x: 187, startPoint y: 741, endPoint x: 36, endPoint y: -72, distance: 827.8
